Goal: Task Accomplishment & Management: Manage account settings

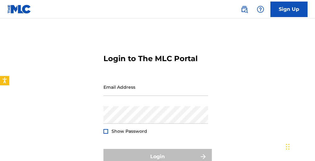
click at [147, 89] on input "Email Address" at bounding box center [155, 87] width 105 height 18
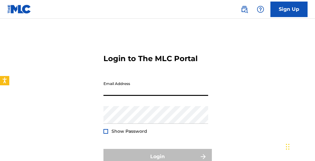
type input "[EMAIL_ADDRESS][DOMAIN_NAME]"
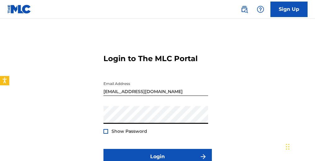
click at [105, 132] on div at bounding box center [105, 131] width 5 height 5
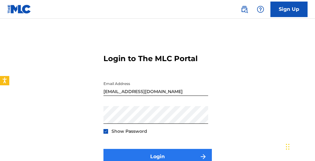
click at [141, 156] on button "Login" at bounding box center [157, 156] width 108 height 15
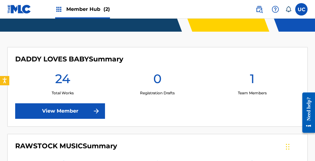
scroll to position [115, 0]
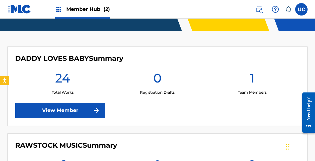
drag, startPoint x: 314, startPoint y: 51, endPoint x: 315, endPoint y: 56, distance: 5.0
click at [281, 103] on div "DADDY LOVES BABY Summary 24 Total Works 0 Registration Drafts 1 Team Members Vi…" at bounding box center [157, 85] width 300 height 79
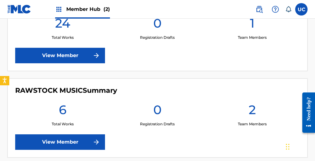
scroll to position [170, 0]
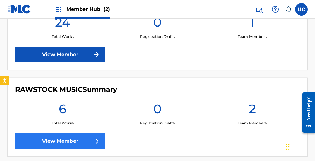
click at [72, 141] on link "View Member" at bounding box center [60, 140] width 90 height 15
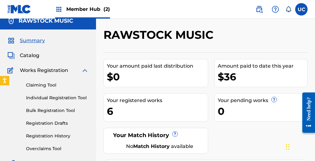
scroll to position [0, 0]
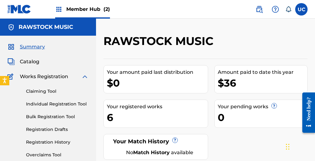
click at [34, 61] on span "Catalog" at bounding box center [30, 61] width 20 height 7
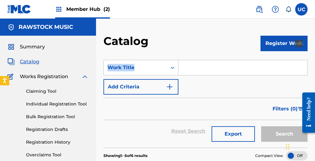
drag, startPoint x: 315, startPoint y: 49, endPoint x: 315, endPoint y: 65, distance: 16.7
click at [315, 65] on html "Accessibility Screen-Reader Guide, Feedback, and Issue Reporting | New window C…" at bounding box center [157, 80] width 315 height 161
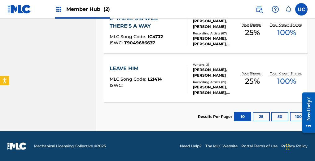
scroll to position [323, 0]
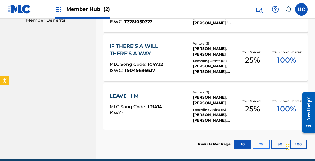
click at [260, 144] on button "25" at bounding box center [261, 143] width 17 height 9
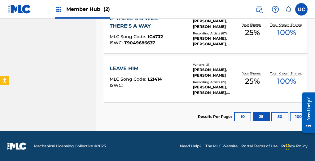
scroll to position [351, 0]
click at [276, 115] on button "50" at bounding box center [279, 116] width 17 height 9
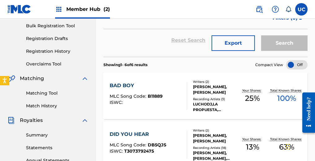
scroll to position [86, 0]
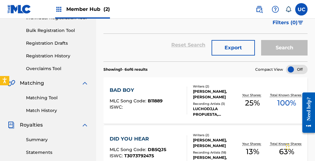
click at [132, 98] on div "BAD BOY MLC Song Code : B11889 ISWC :" at bounding box center [136, 100] width 53 height 28
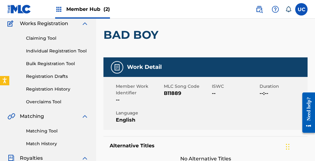
scroll to position [59, 0]
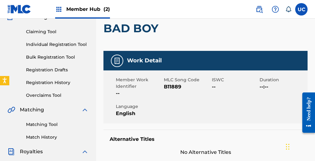
click at [174, 111] on div "Member Work Identifier -- MLC Song Code B11889 ISWC -- Duration --:-- Language …" at bounding box center [205, 96] width 204 height 53
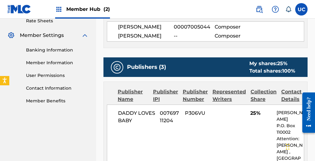
scroll to position [213, 0]
